Goal: Task Accomplishment & Management: Manage account settings

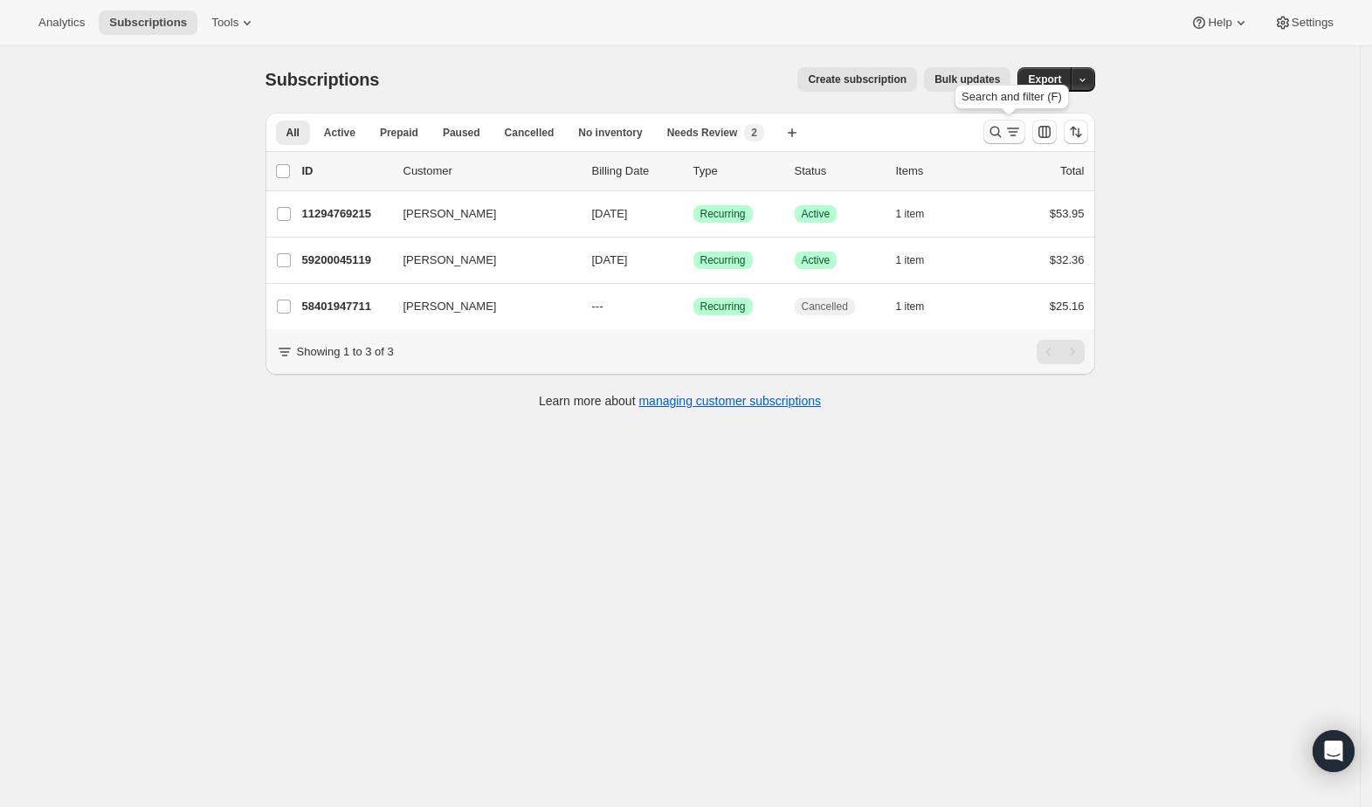
click at [1004, 129] on icon "Search and filter results" at bounding box center [995, 131] width 17 height 17
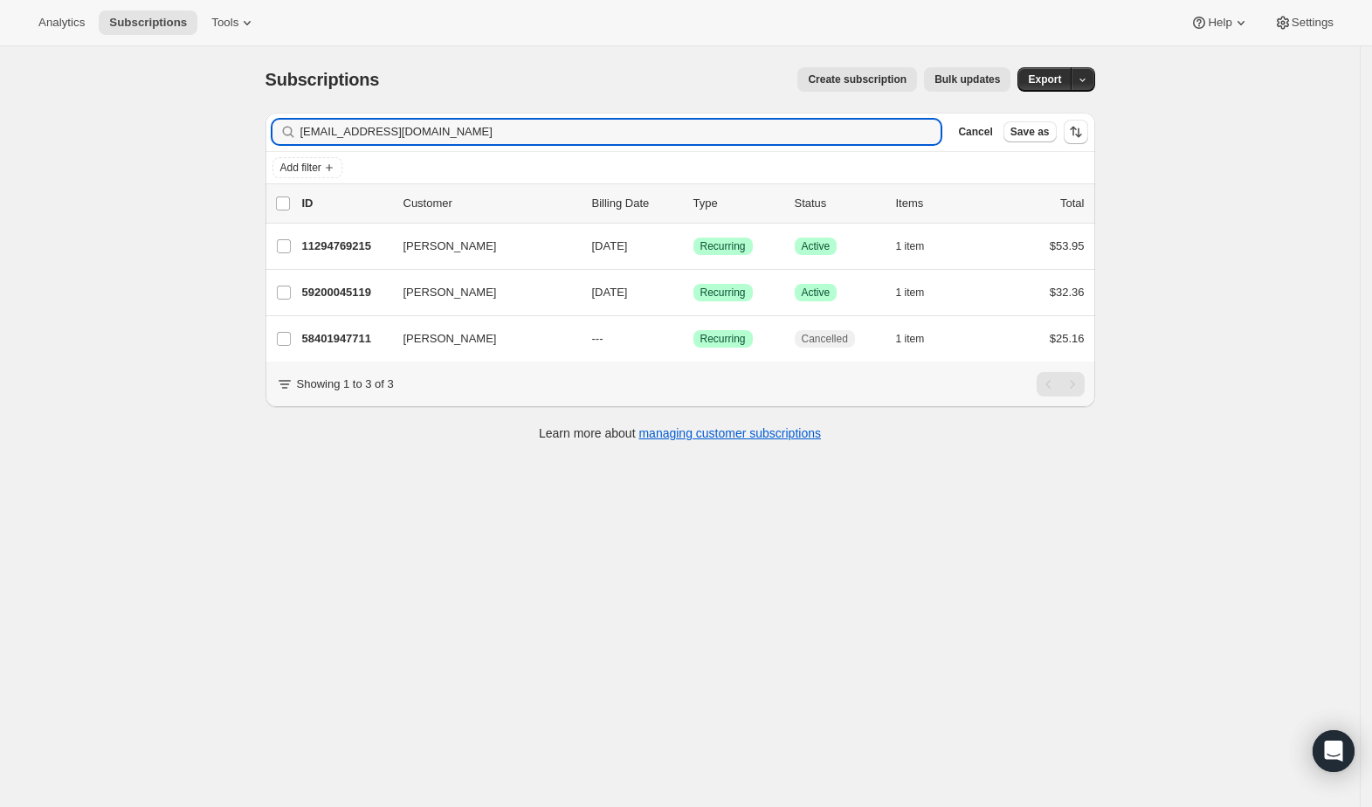
drag, startPoint x: 526, startPoint y: 141, endPoint x: 268, endPoint y: 138, distance: 257.6
click at [268, 138] on div "Filter subscribers [EMAIL_ADDRESS][DOMAIN_NAME] Clear Cancel Save as Add filter…" at bounding box center [672, 279] width 843 height 361
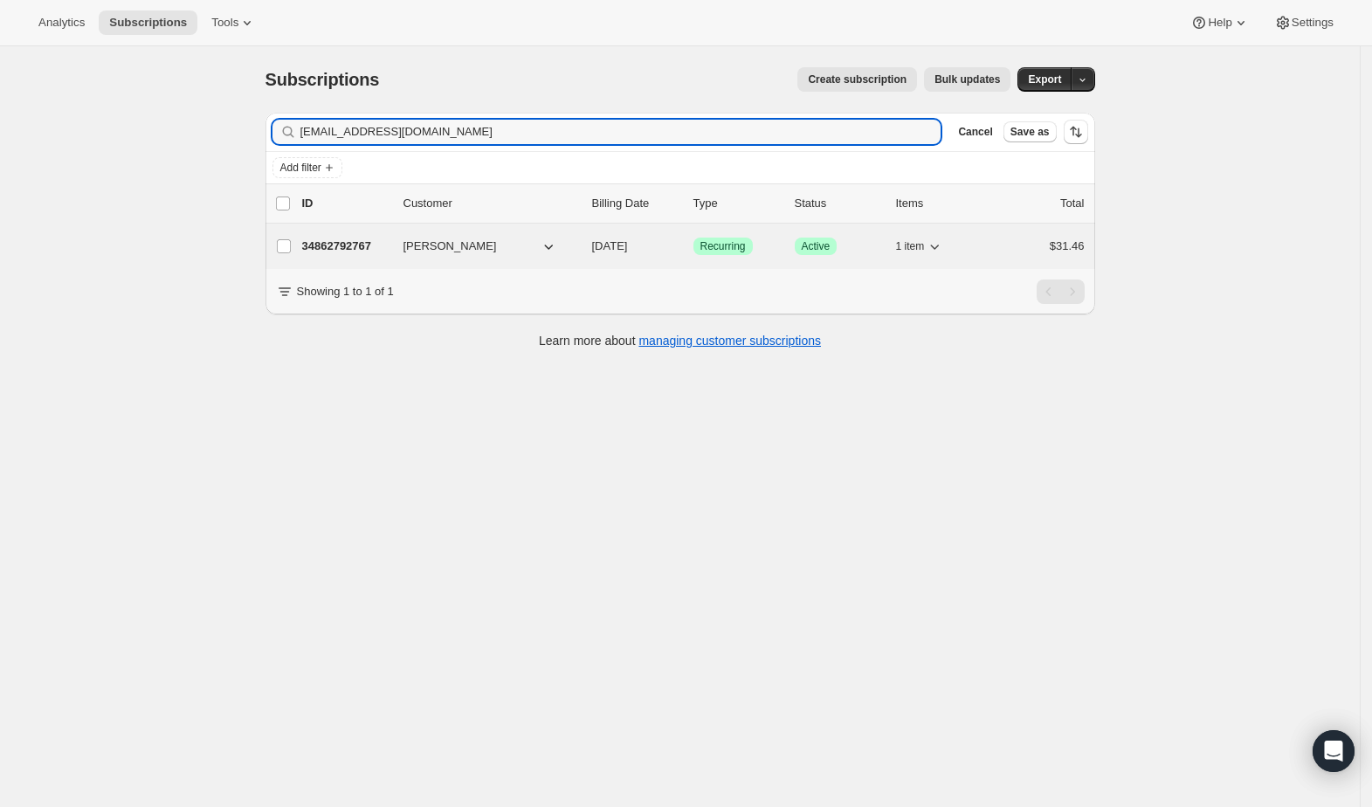
type input "[EMAIL_ADDRESS][DOMAIN_NAME]"
click at [367, 245] on p "34862792767" at bounding box center [345, 245] width 87 height 17
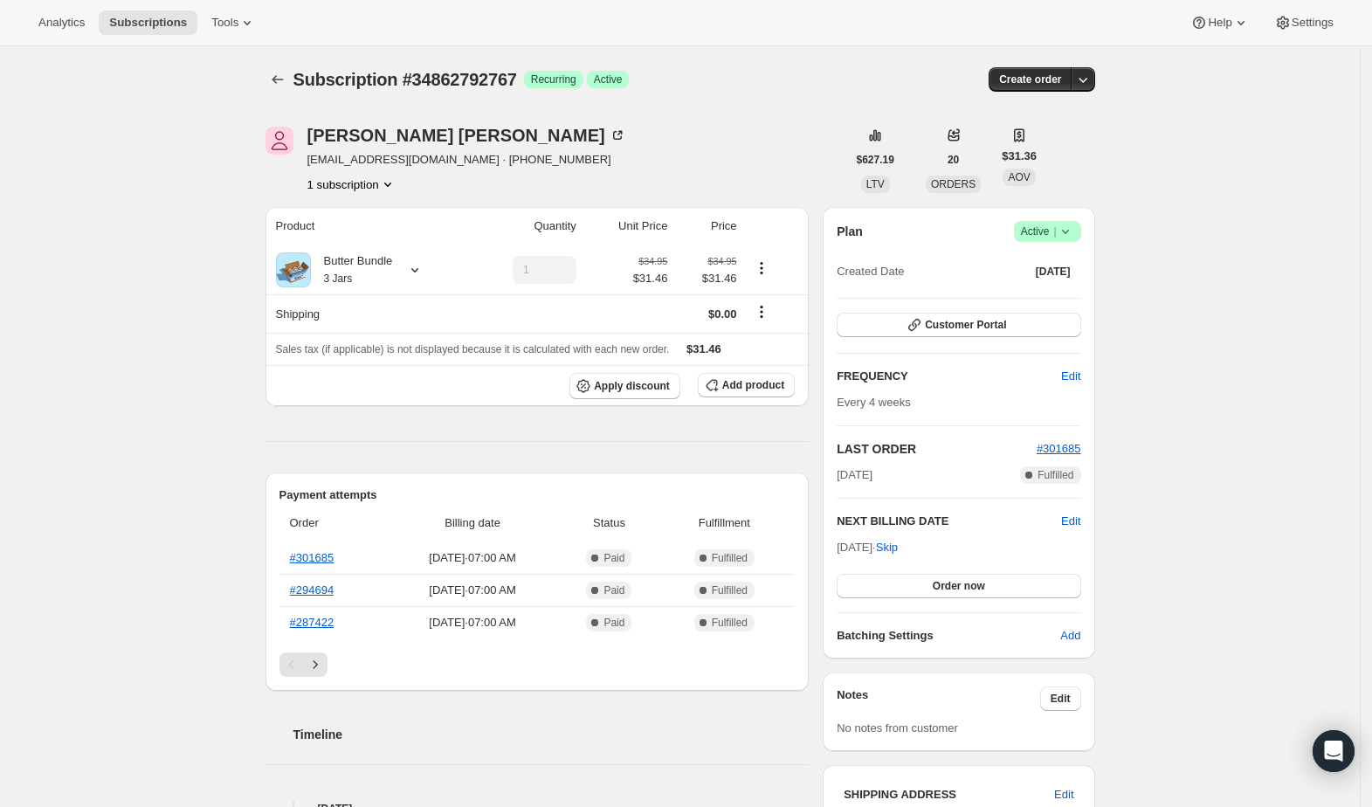
scroll to position [349, 0]
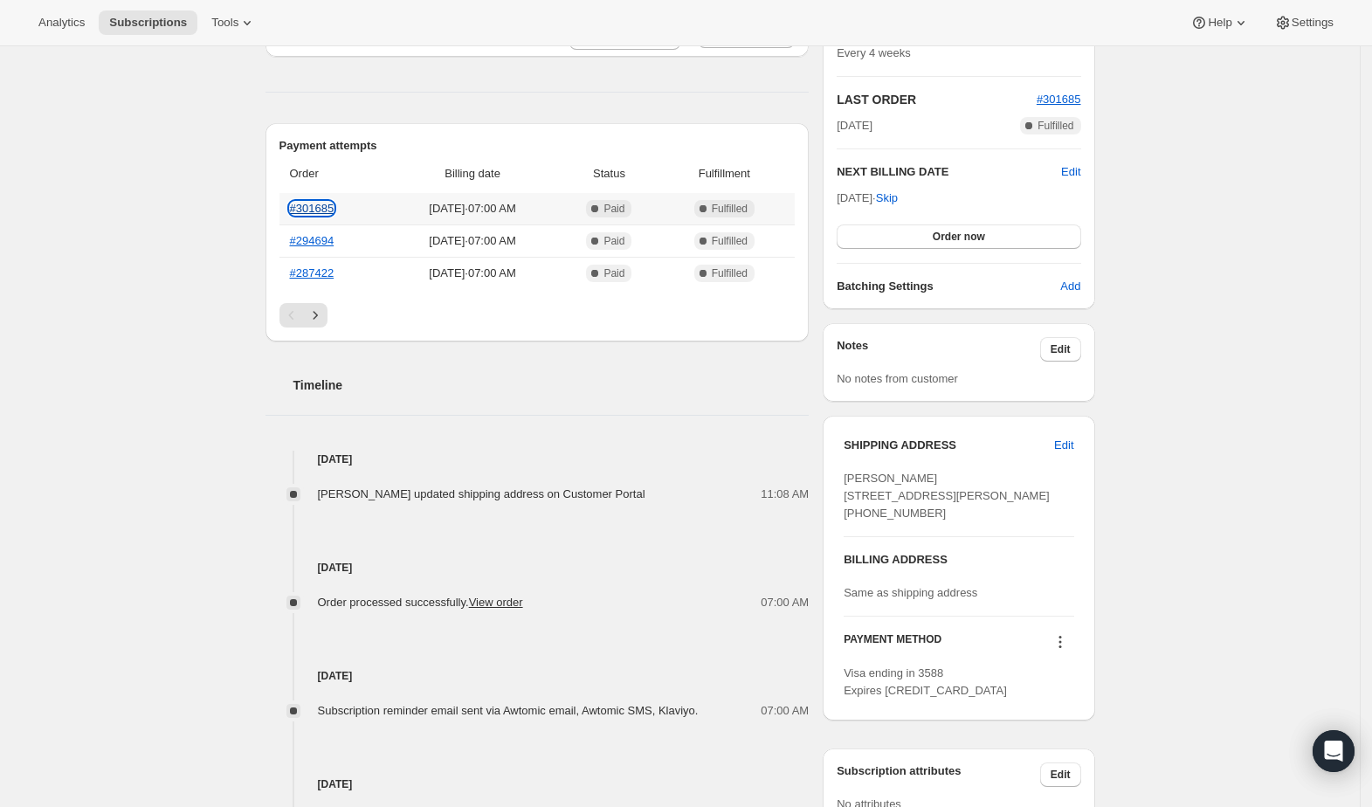
click at [330, 204] on link "#301685" at bounding box center [312, 208] width 45 height 13
